Goal: Information Seeking & Learning: Check status

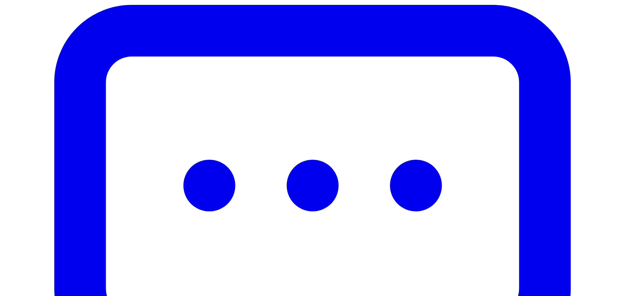
scroll to position [235, 0]
